Goal: Navigation & Orientation: Find specific page/section

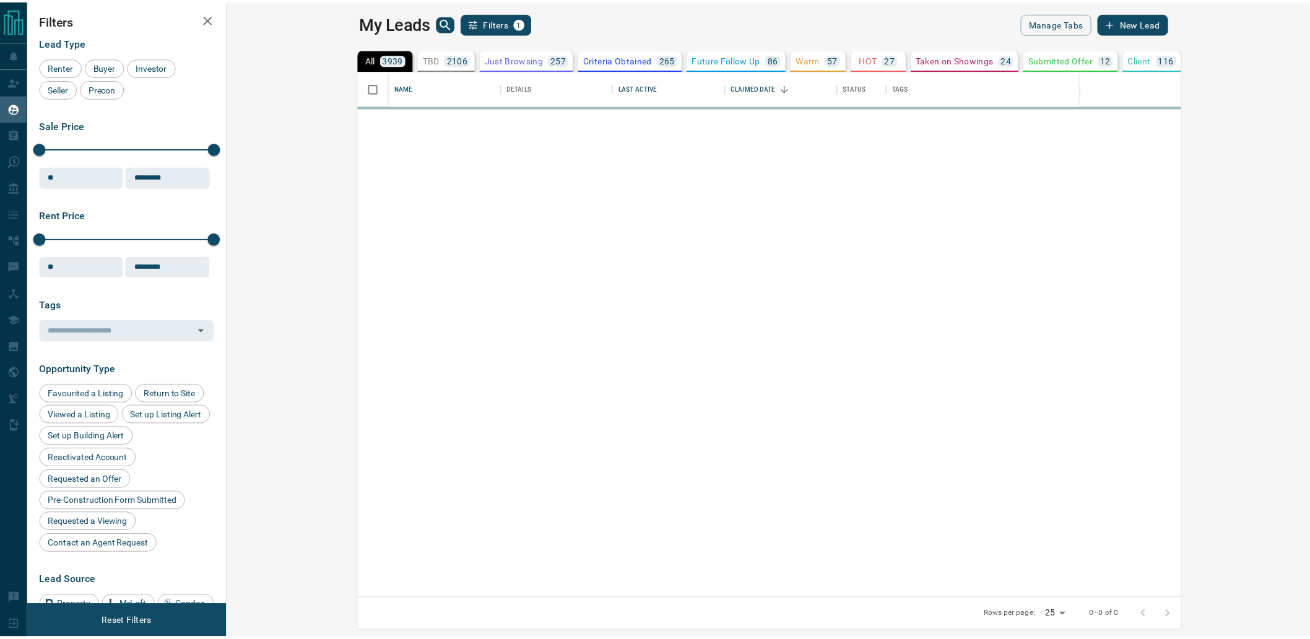
scroll to position [517, 1075]
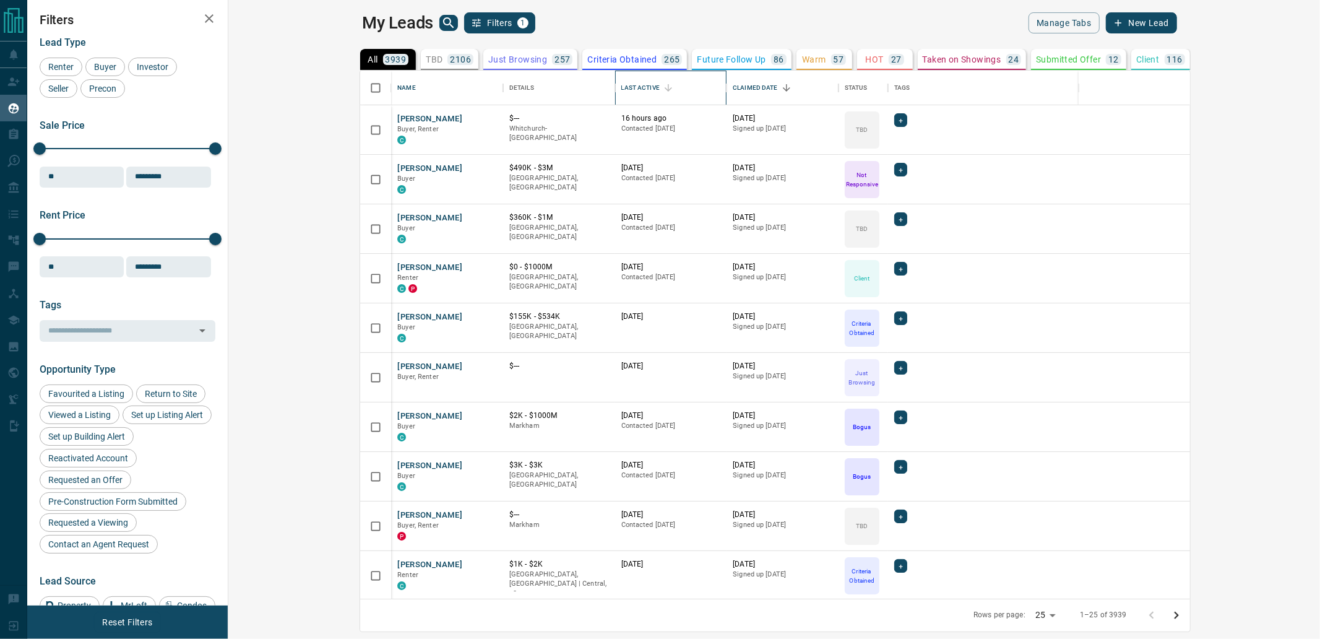
click at [621, 89] on div "Last Active" at bounding box center [640, 88] width 38 height 35
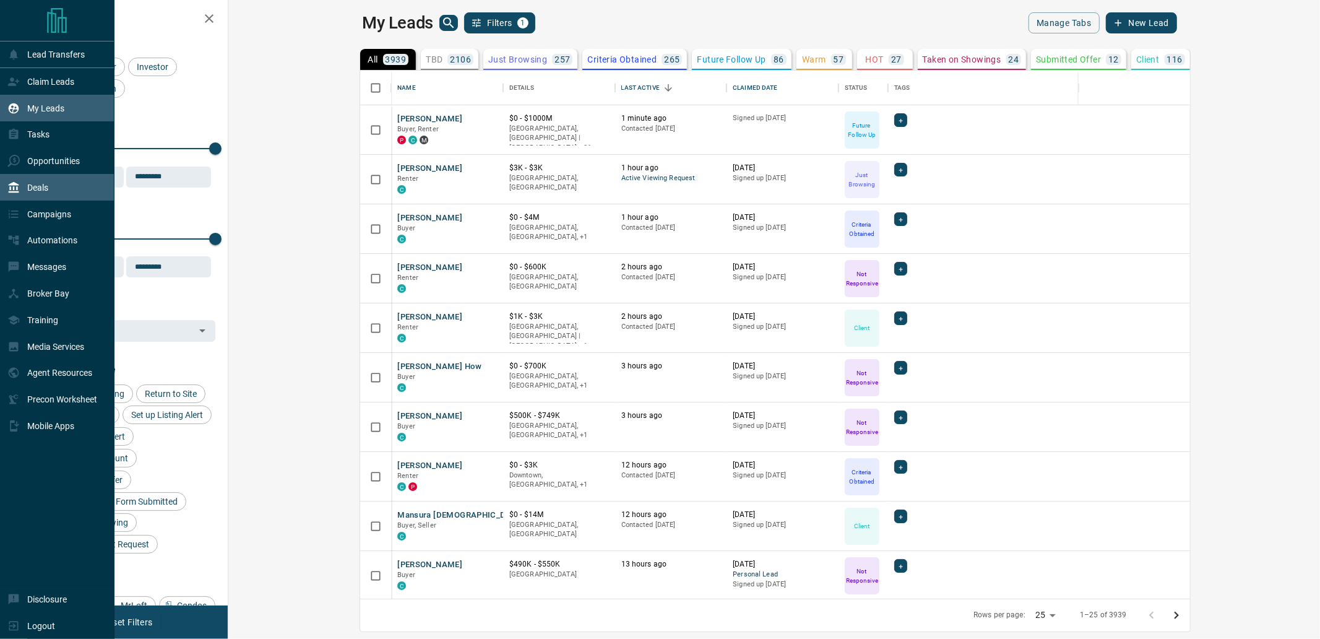
click at [21, 182] on div "Deals" at bounding box center [27, 187] width 41 height 20
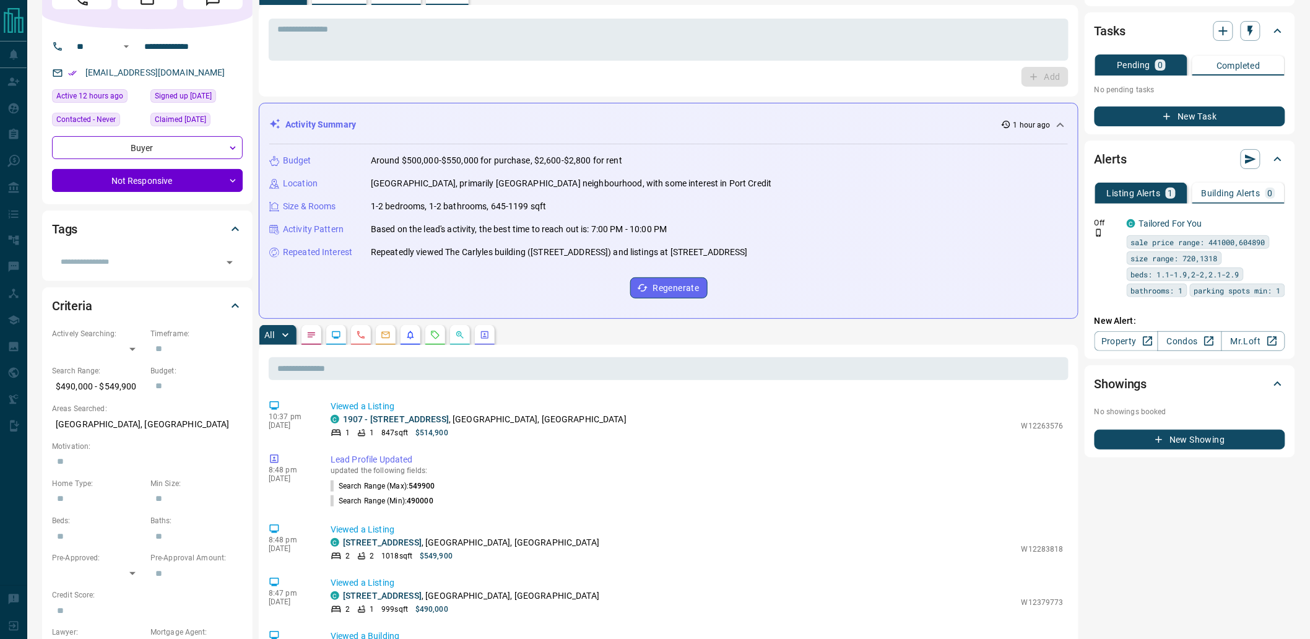
scroll to position [69, 0]
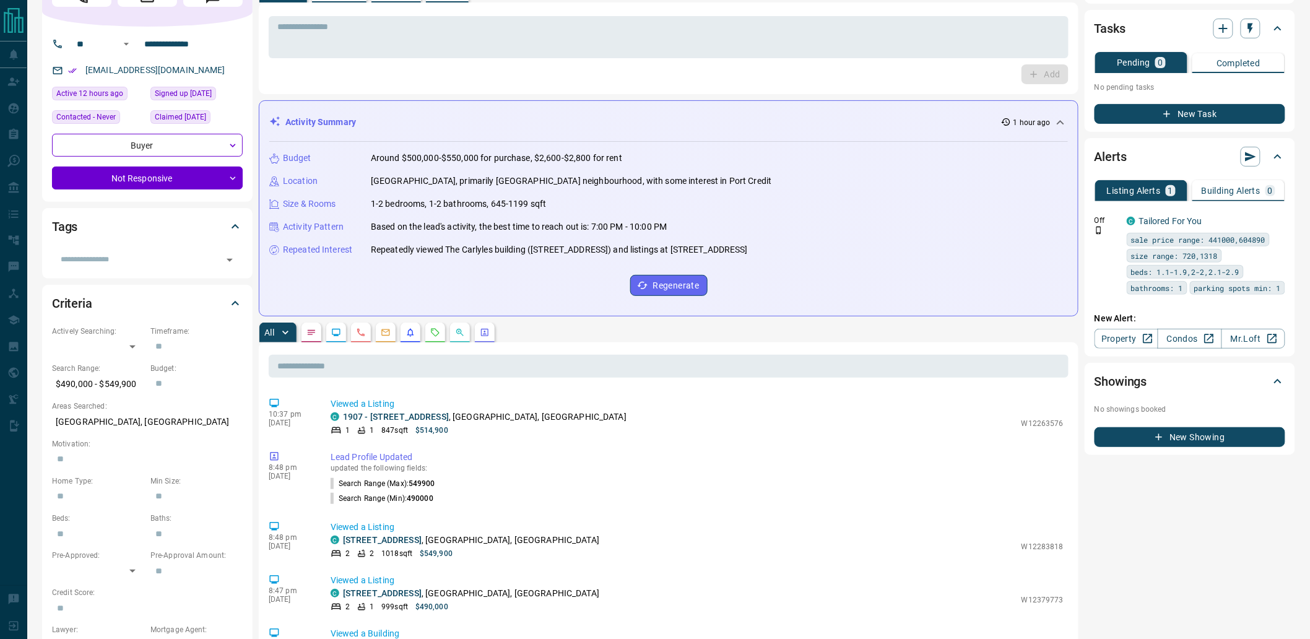
drag, startPoint x: 764, startPoint y: 254, endPoint x: 270, endPoint y: 98, distance: 518.7
click at [270, 100] on div "Activity Summary 1 hour ago Budget Around $500,000-$550,000 for purchase, $2,60…" at bounding box center [668, 208] width 819 height 216
click at [647, 92] on div "* ​ Add" at bounding box center [668, 48] width 819 height 92
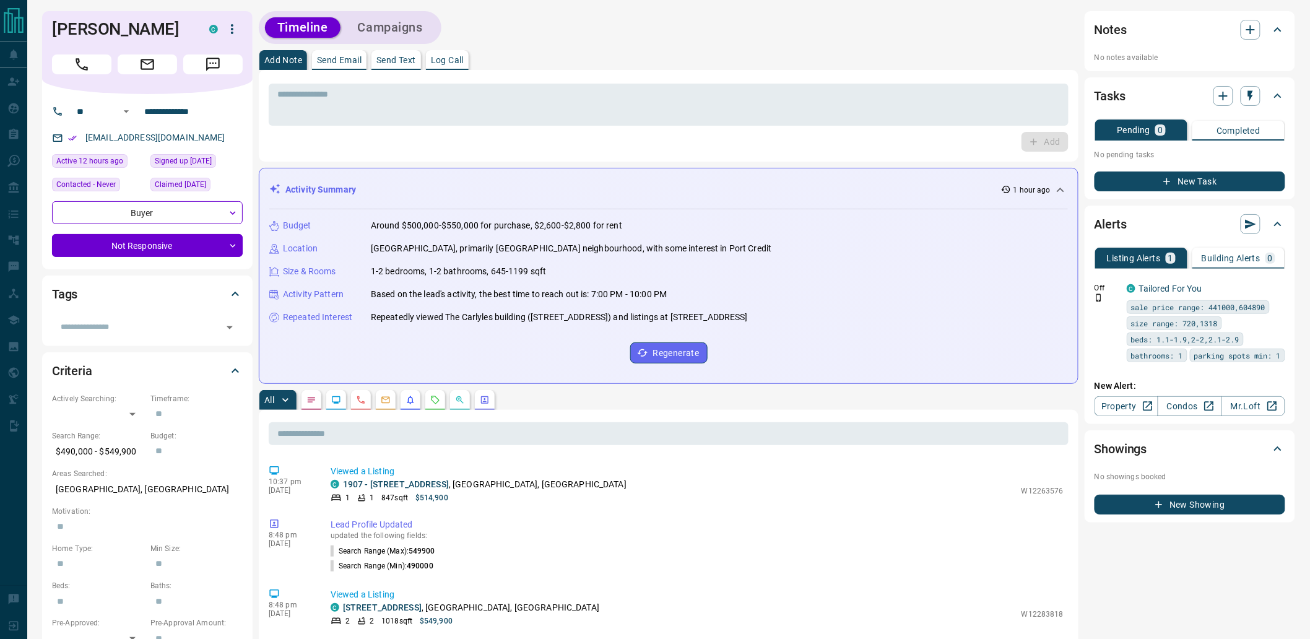
scroll to position [0, 0]
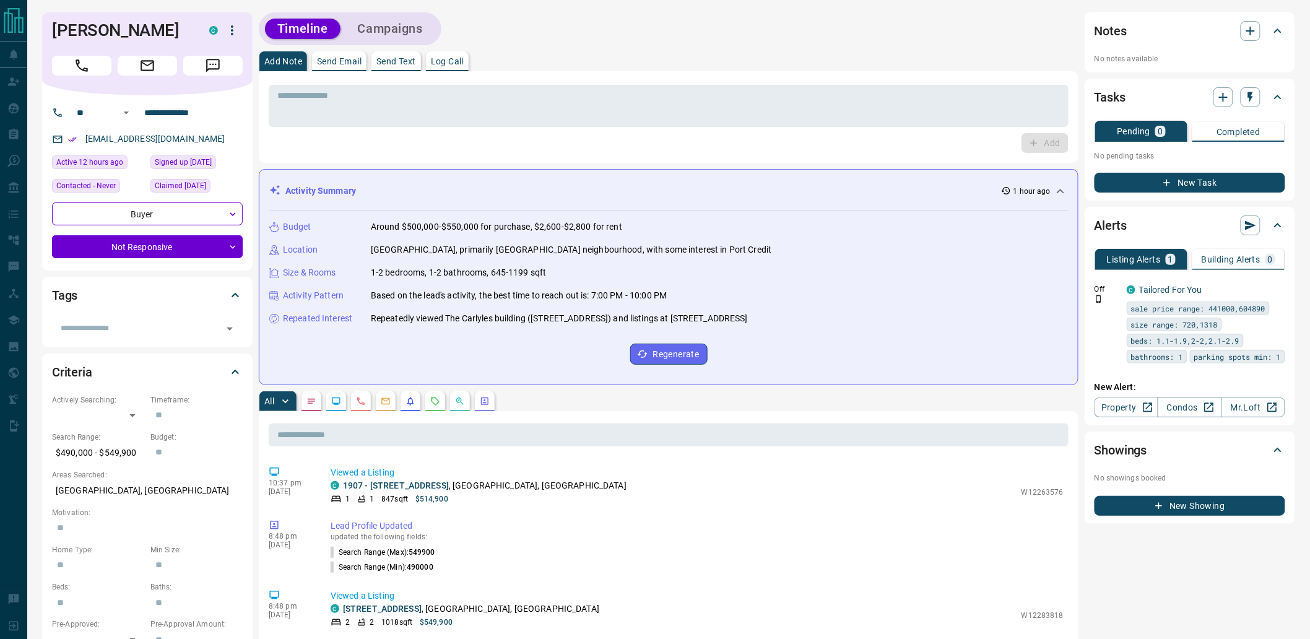
drag, startPoint x: 779, startPoint y: 322, endPoint x: 301, endPoint y: 186, distance: 496.2
click at [301, 186] on div "Activity Summary 1 hour ago Budget Around $500,000-$550,000 for purchase, $2,60…" at bounding box center [668, 277] width 819 height 216
click at [520, 162] on div "* ​ Add" at bounding box center [668, 117] width 819 height 92
click at [459, 178] on div "Activity Summary 1 hour ago Budget Around $500,000-$550,000 for purchase, $2,60…" at bounding box center [668, 277] width 819 height 216
click at [451, 188] on div "Activity Summary 1 hour ago" at bounding box center [661, 190] width 784 height 13
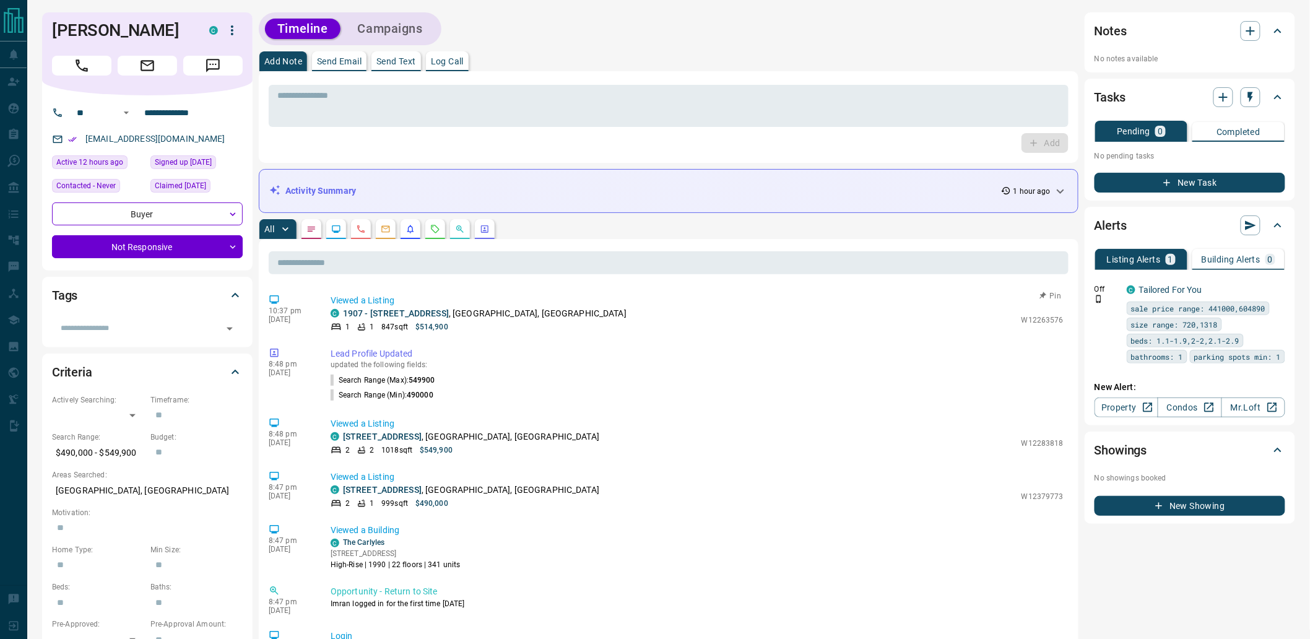
click at [547, 306] on p "Viewed a Listing" at bounding box center [696, 300] width 733 height 13
click at [555, 310] on div "C 1907 - [STREET_ADDRESS]" at bounding box center [672, 313] width 684 height 13
